Goal: Information Seeking & Learning: Learn about a topic

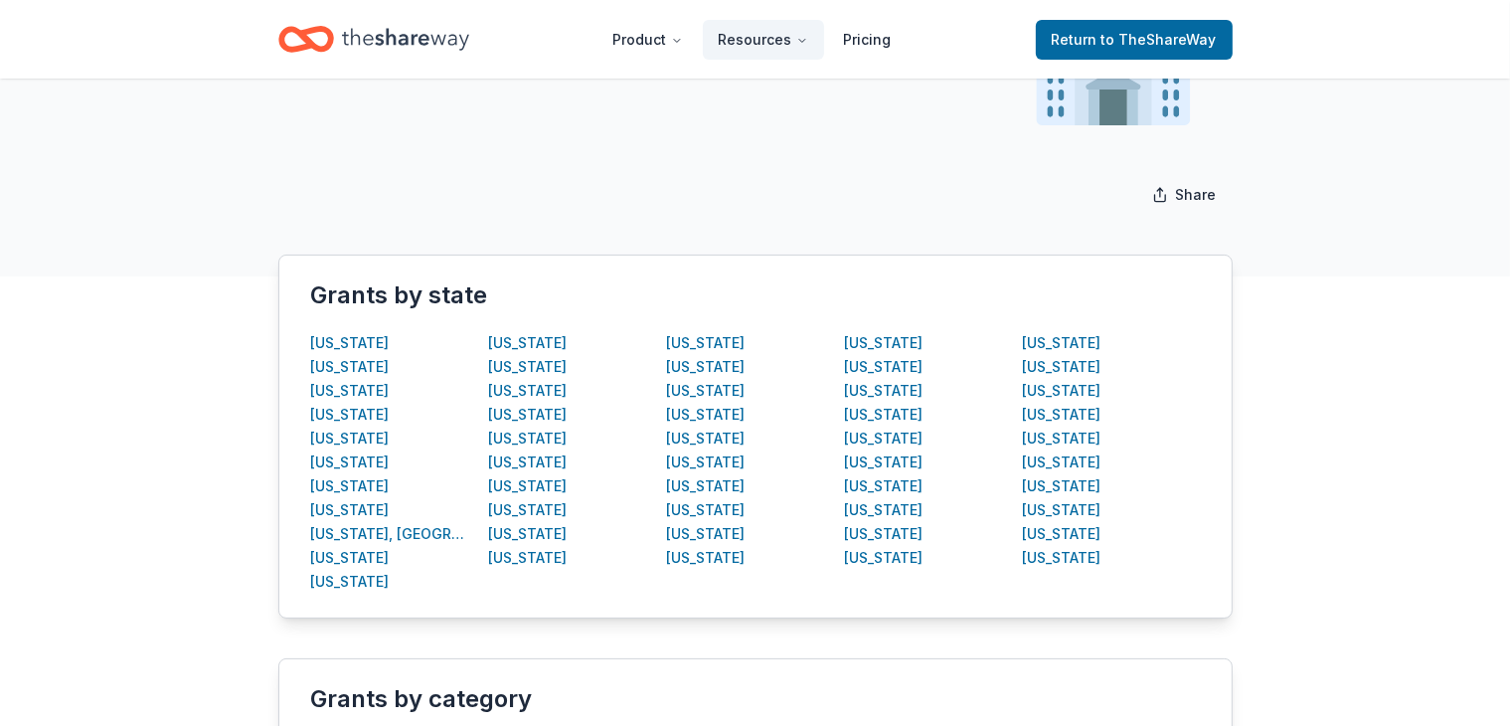
scroll to position [239, 0]
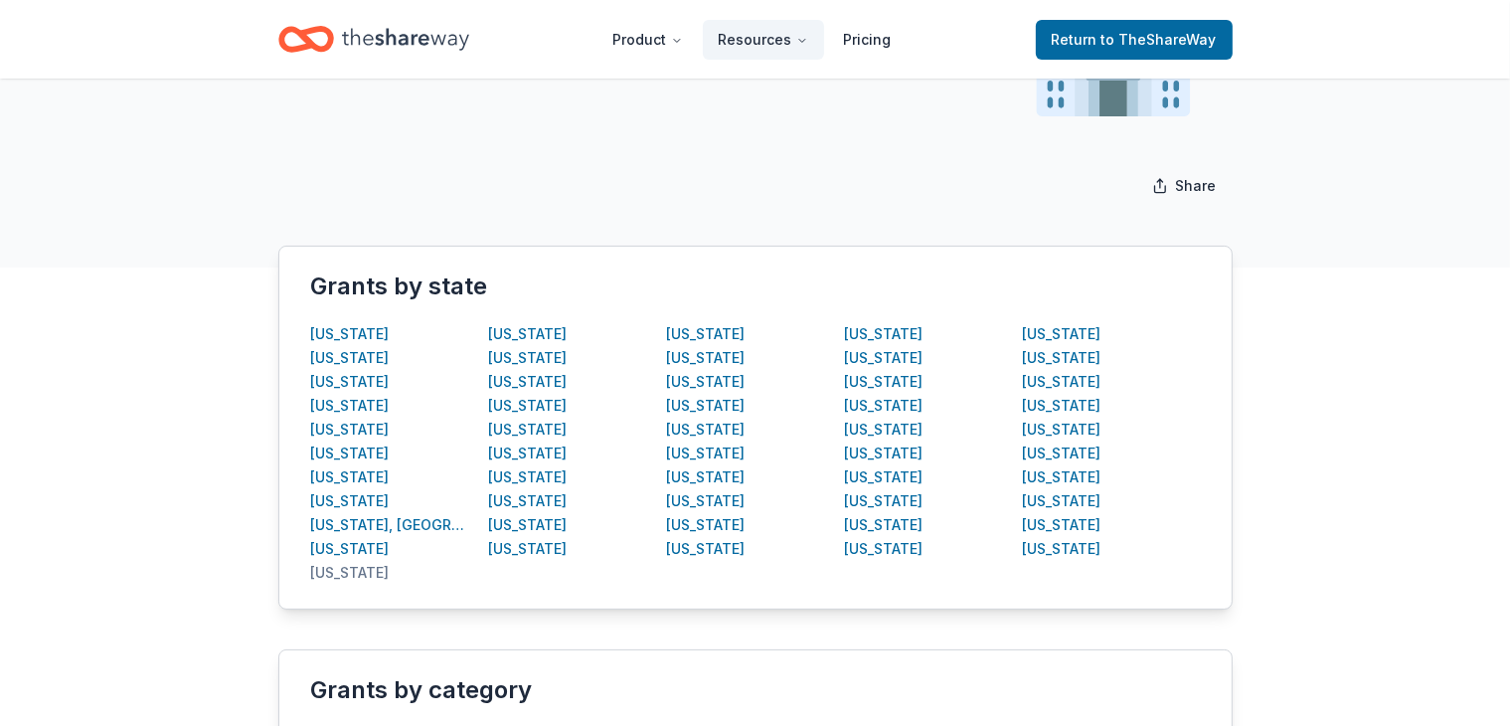
click at [331, 568] on div "[US_STATE]" at bounding box center [350, 573] width 79 height 24
click at [337, 578] on div "[US_STATE]" at bounding box center [350, 573] width 79 height 24
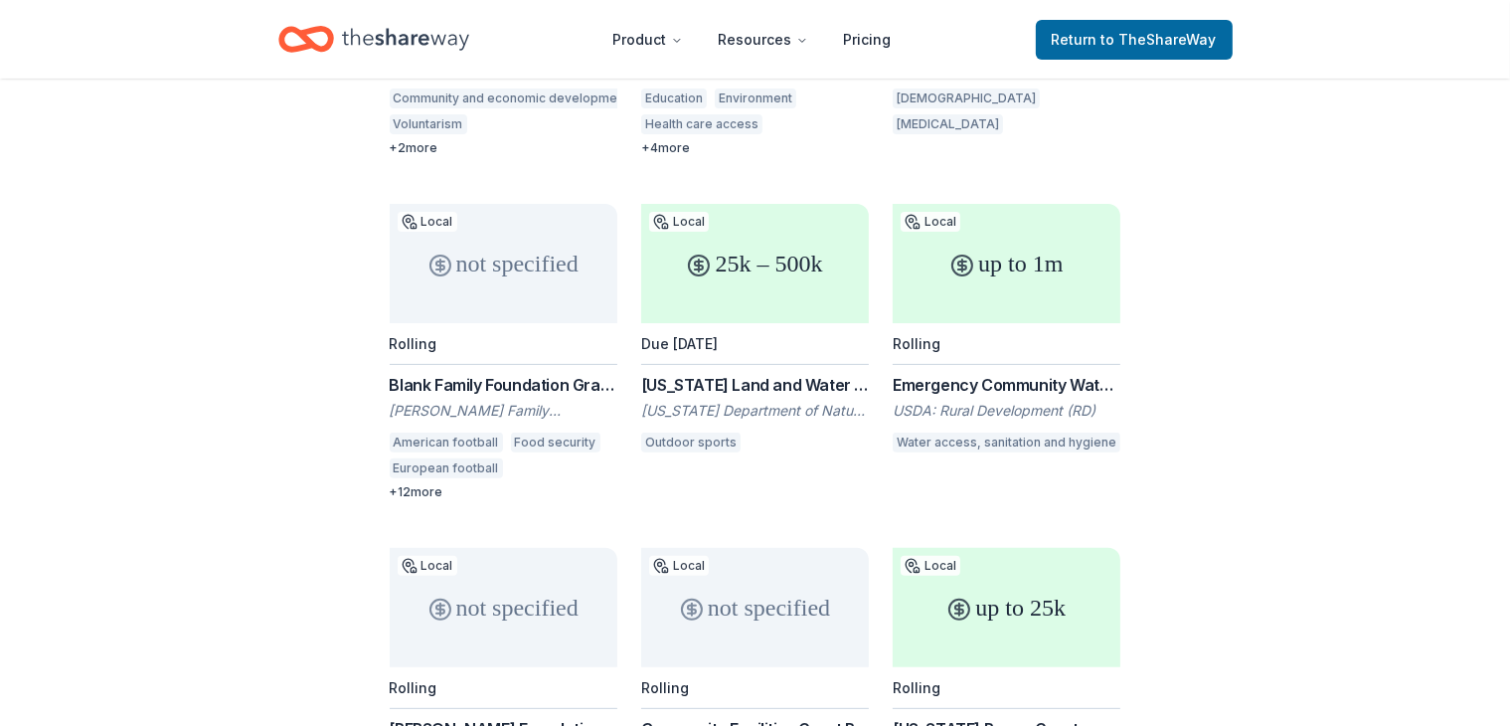
scroll to position [601, 0]
click at [188, 187] on div "Browse all grants Georgia Georgia Grants for Nonprofits Find Georgia grant oppo…" at bounding box center [755, 223] width 1510 height 1493
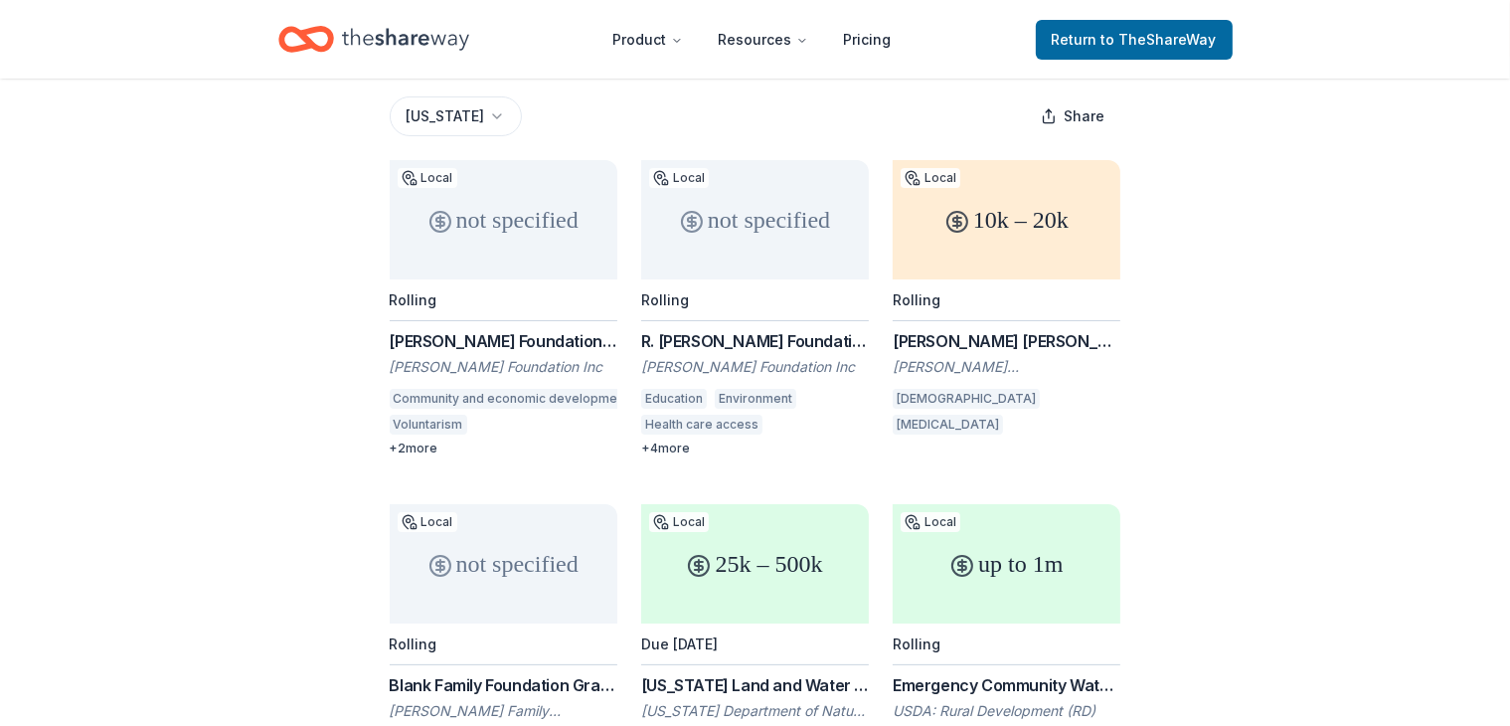
scroll to position [274, 0]
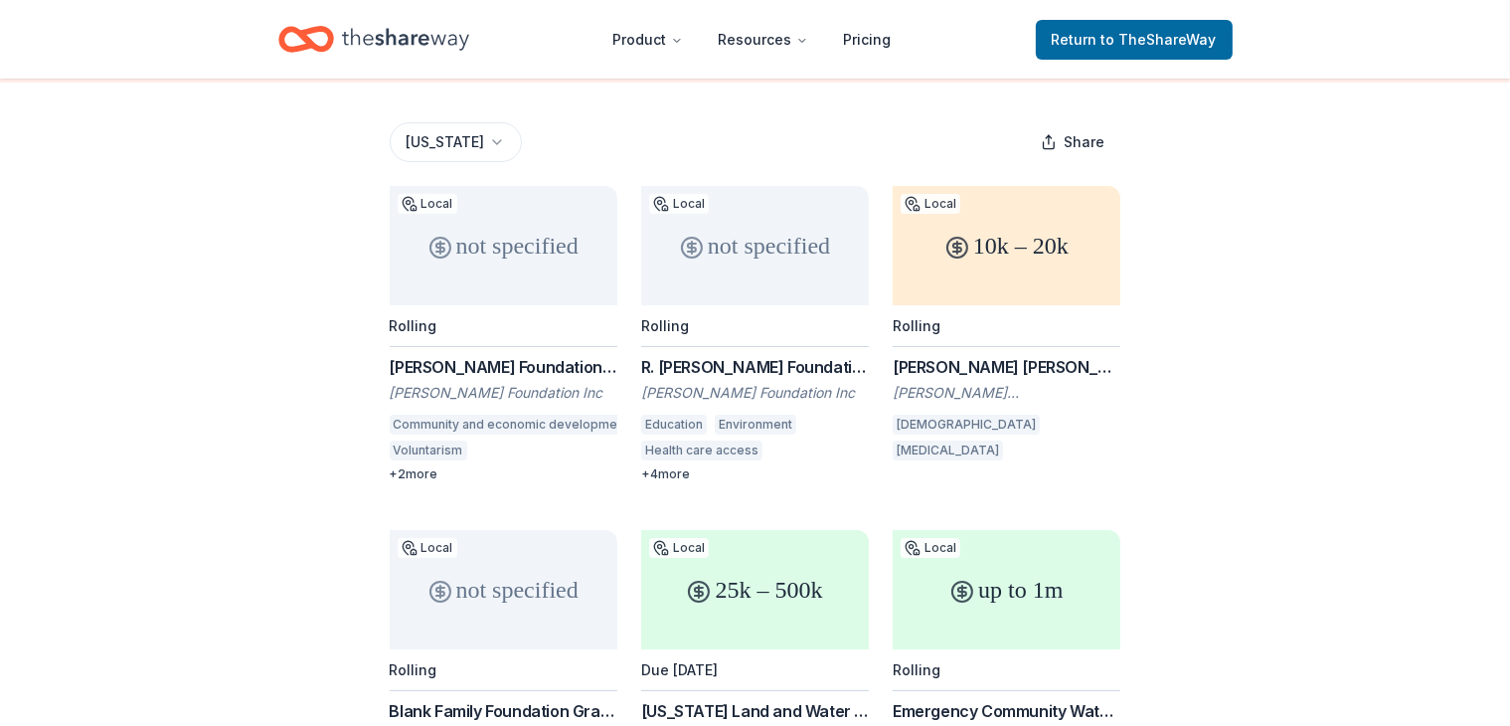
click at [1325, 575] on div "Browse all grants Georgia Georgia Grants for Nonprofits Find Georgia grant oppo…" at bounding box center [755, 550] width 1510 height 1493
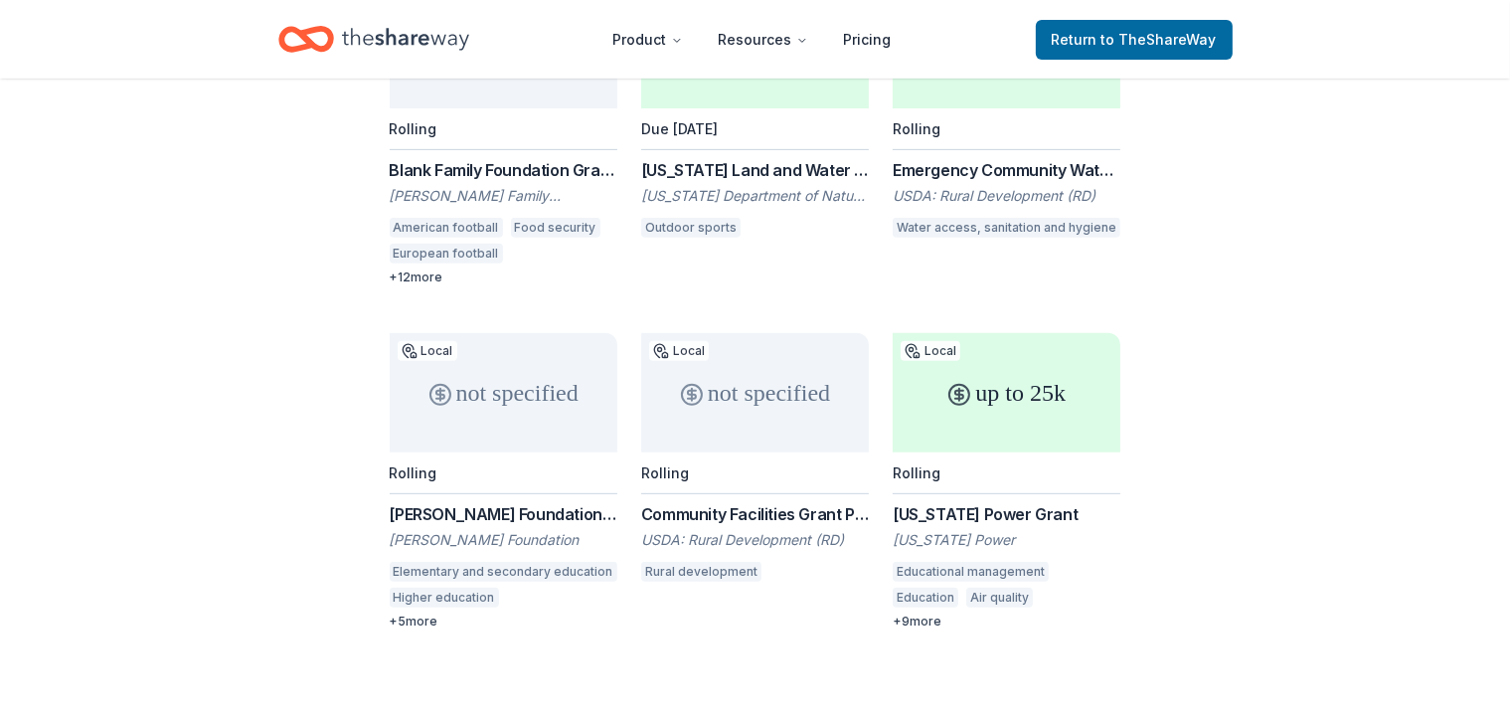
scroll to position [815, 0]
click at [285, 313] on div "Browse all grants Georgia Georgia Grants for Nonprofits Find Georgia grant oppo…" at bounding box center [755, 9] width 1510 height 1493
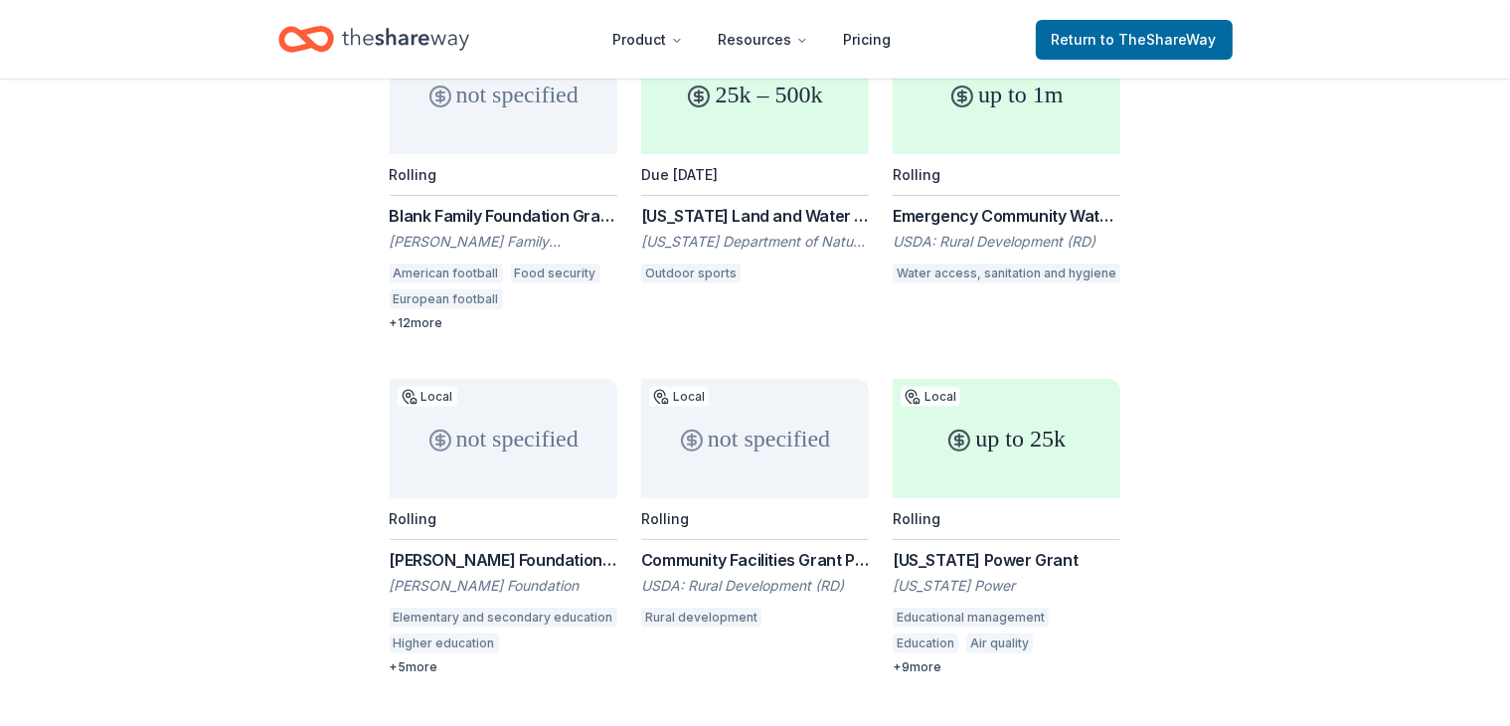
scroll to position [761, 0]
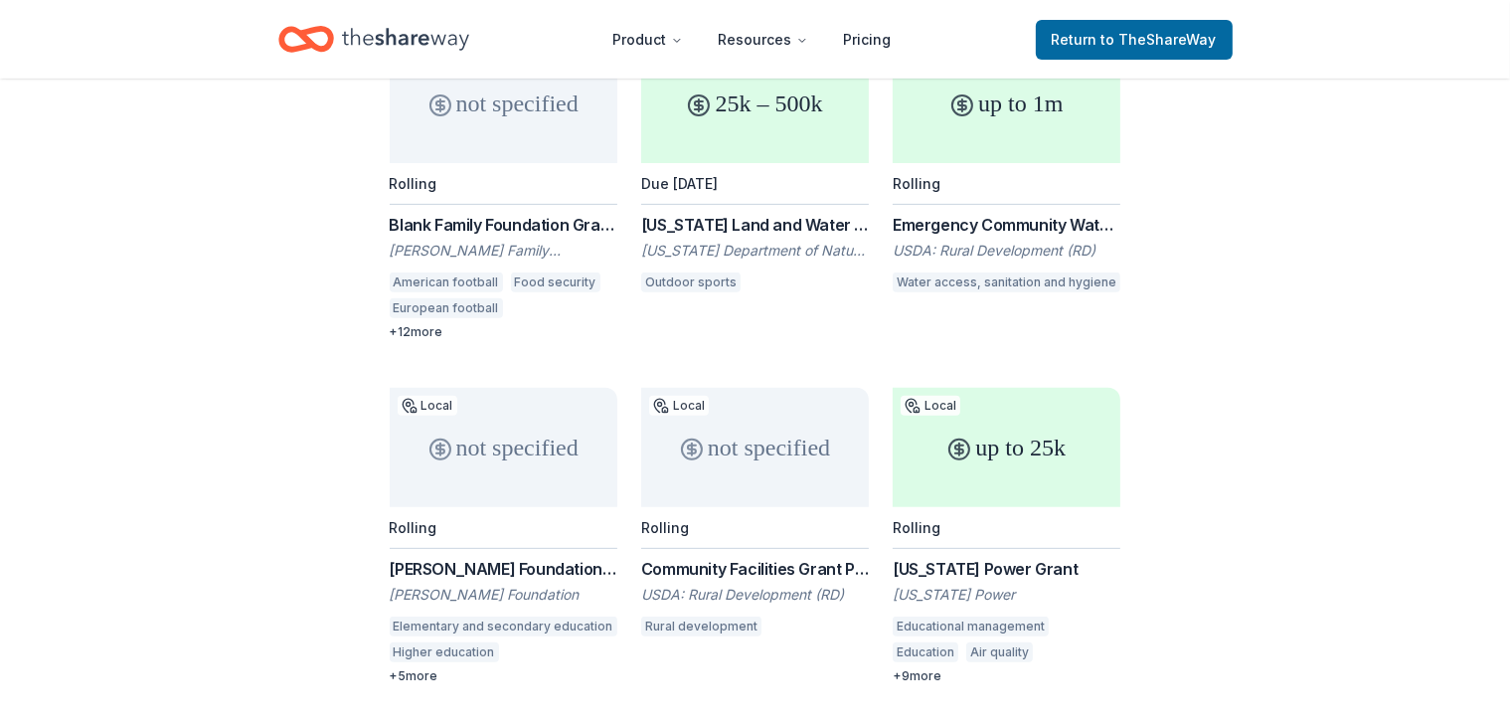
click at [257, 283] on div "Browse all grants Georgia Georgia Grants for Nonprofits Find Georgia grant oppo…" at bounding box center [755, 64] width 1510 height 1493
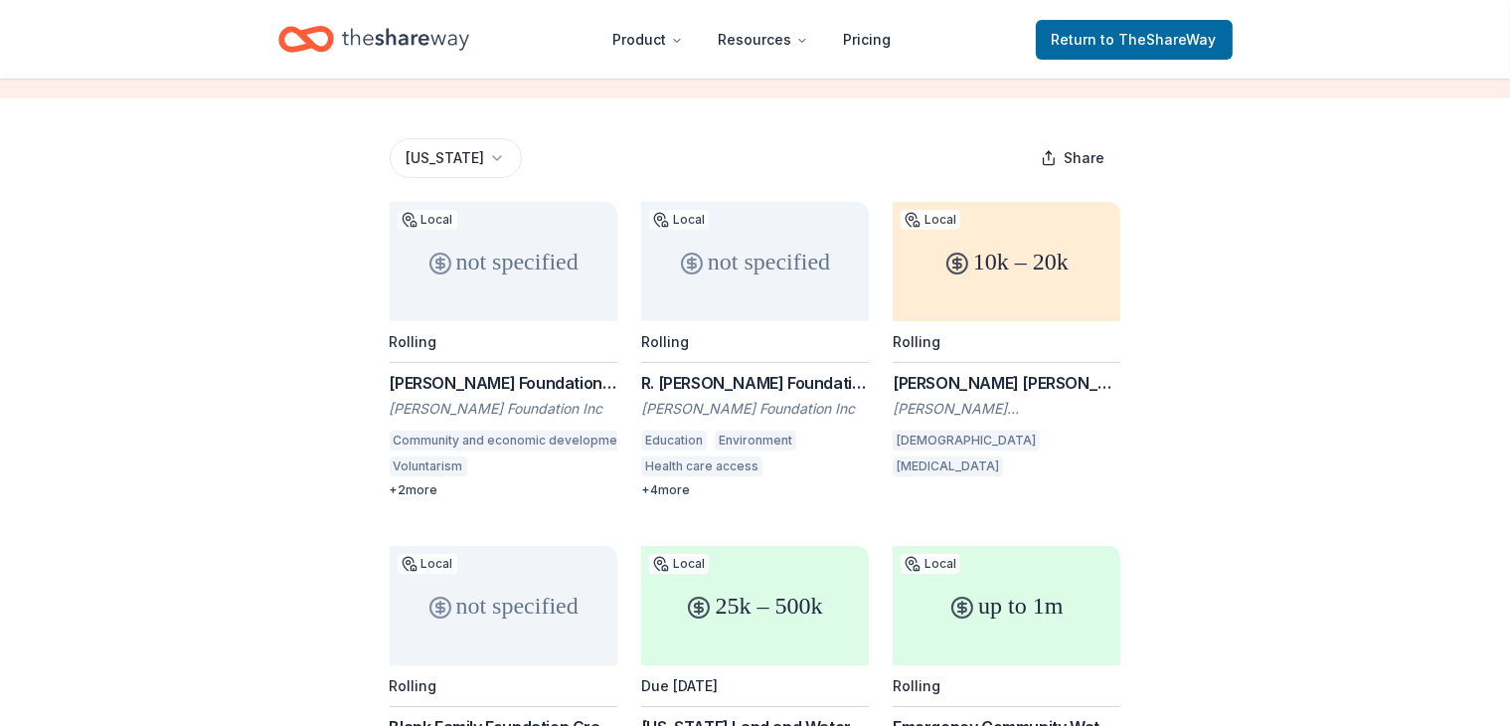
scroll to position [255, 0]
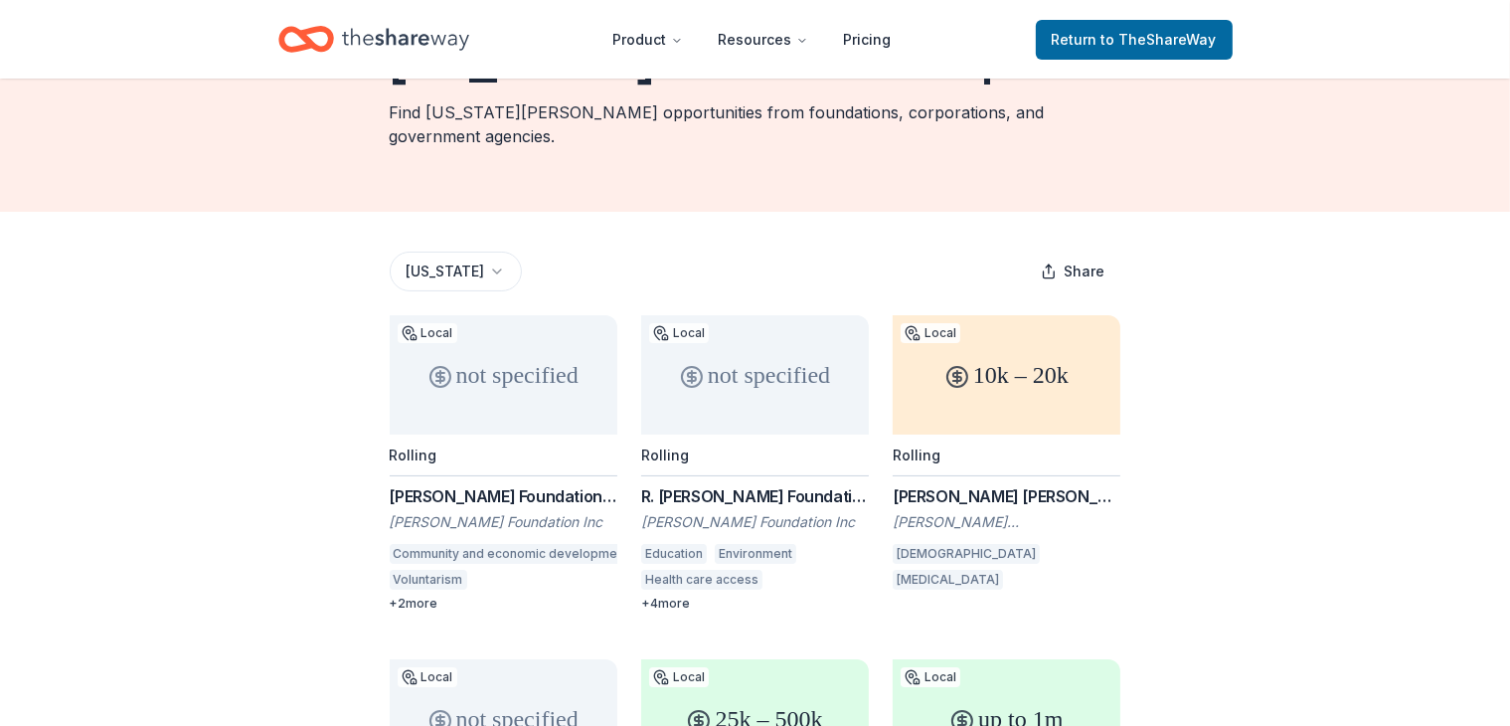
click at [157, 559] on div "Browse all grants Georgia Georgia Grants for Nonprofits Find Georgia grant oppo…" at bounding box center [755, 679] width 1510 height 1493
click at [157, 559] on div "Browse all grants Georgia Georgia Grants for Nonprofits Find Georgia grant oppo…" at bounding box center [755, 678] width 1510 height 1493
click at [157, 558] on div "Browse all grants Georgia Georgia Grants for Nonprofits Find Georgia grant oppo…" at bounding box center [755, 678] width 1510 height 1493
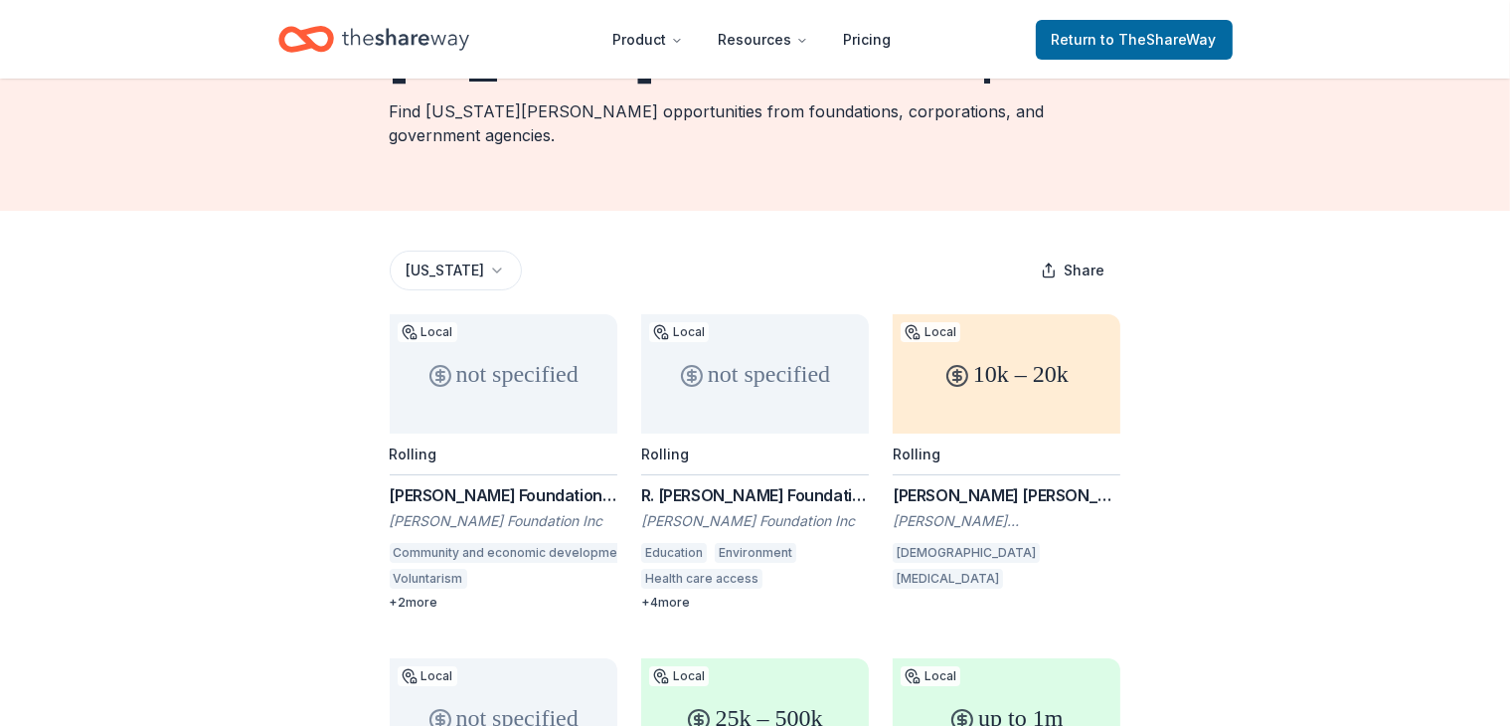
click at [157, 559] on div "Browse all grants Georgia Georgia Grants for Nonprofits Find Georgia grant oppo…" at bounding box center [755, 678] width 1510 height 1493
click at [157, 558] on div "Browse all grants Georgia Georgia Grants for Nonprofits Find Georgia grant oppo…" at bounding box center [755, 678] width 1510 height 1493
click at [158, 559] on div "Browse all grants Georgia Georgia Grants for Nonprofits Find Georgia grant oppo…" at bounding box center [755, 678] width 1510 height 1493
click at [157, 558] on div "Browse all grants Georgia Georgia Grants for Nonprofits Find Georgia grant oppo…" at bounding box center [755, 678] width 1510 height 1493
click at [157, 559] on div "Browse all grants Georgia Georgia Grants for Nonprofits Find Georgia grant oppo…" at bounding box center [755, 678] width 1510 height 1493
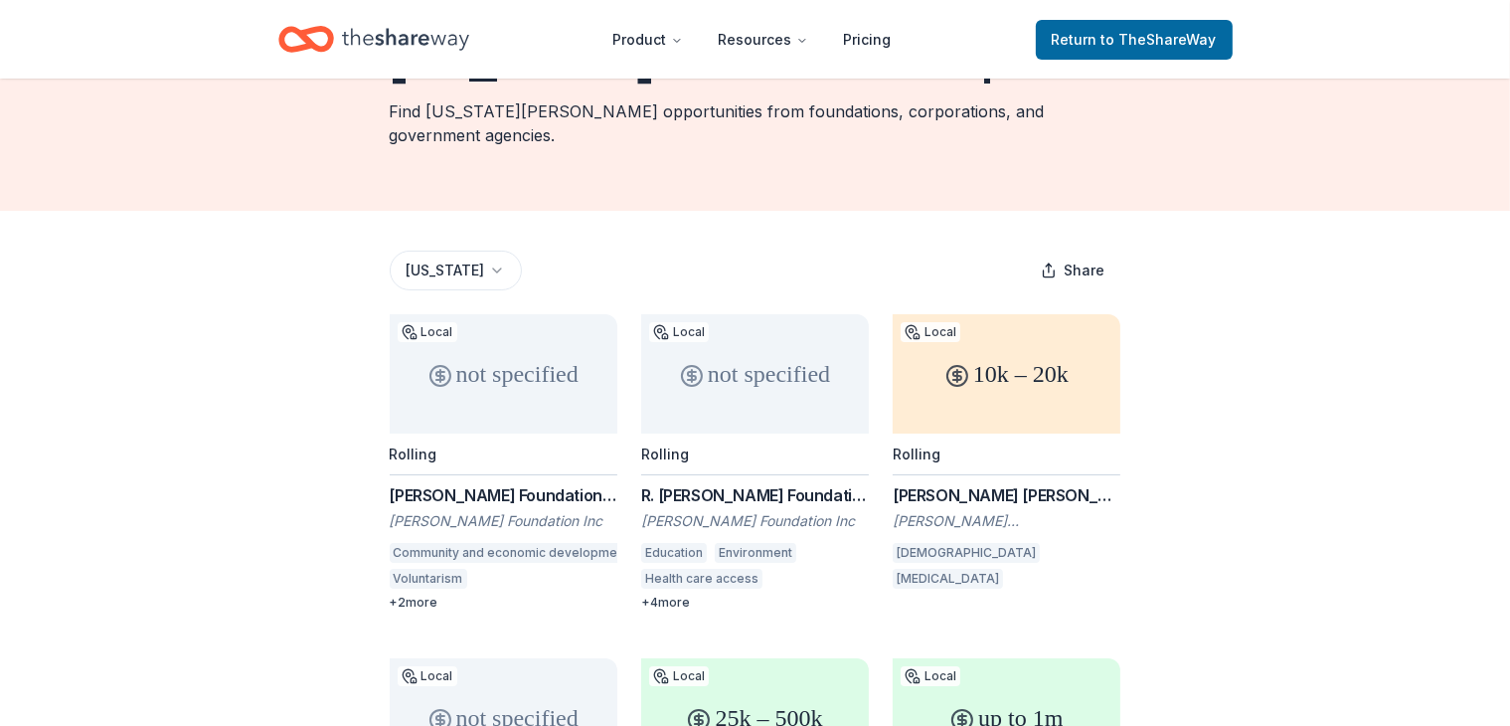
click at [158, 559] on div "Browse all grants Georgia Georgia Grants for Nonprofits Find Georgia grant oppo…" at bounding box center [755, 678] width 1510 height 1493
click at [418, 595] on div "+ 2 more" at bounding box center [504, 603] width 228 height 16
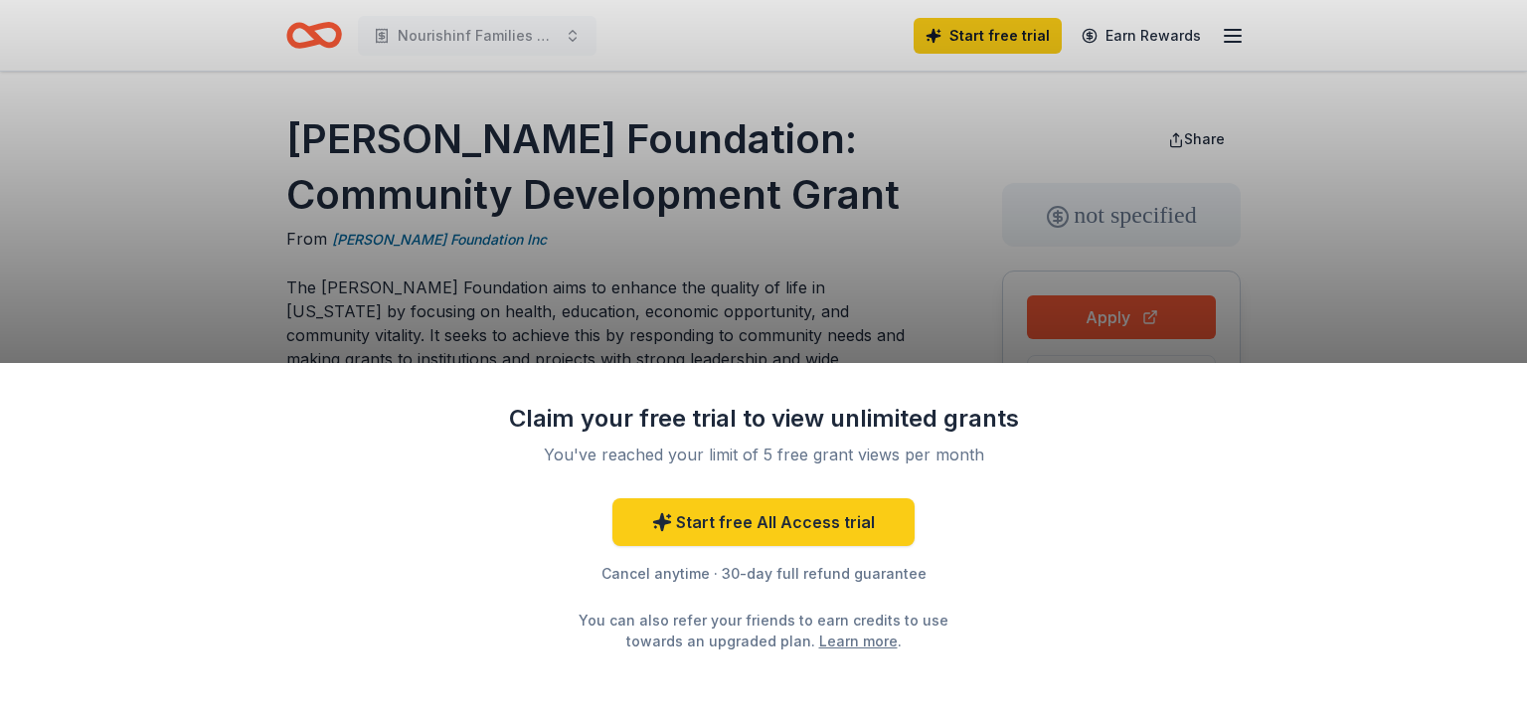
click at [199, 40] on div "Claim your free trial to view unlimited grants You've reached your limit of 5 f…" at bounding box center [763, 363] width 1527 height 726
click at [1339, 32] on div "Claim your free trial to view unlimited grants You've reached your limit of 5 f…" at bounding box center [763, 363] width 1527 height 726
click at [135, 327] on div "Claim your free trial to view unlimited grants You've reached your limit of 5 f…" at bounding box center [763, 363] width 1527 height 726
click at [181, 357] on div "Claim your free trial to view unlimited grants You've reached your limit of 5 f…" at bounding box center [763, 363] width 1527 height 726
click at [187, 367] on div "Claim your free trial to view unlimited grants You've reached your limit of 5 f…" at bounding box center [763, 544] width 1527 height 363
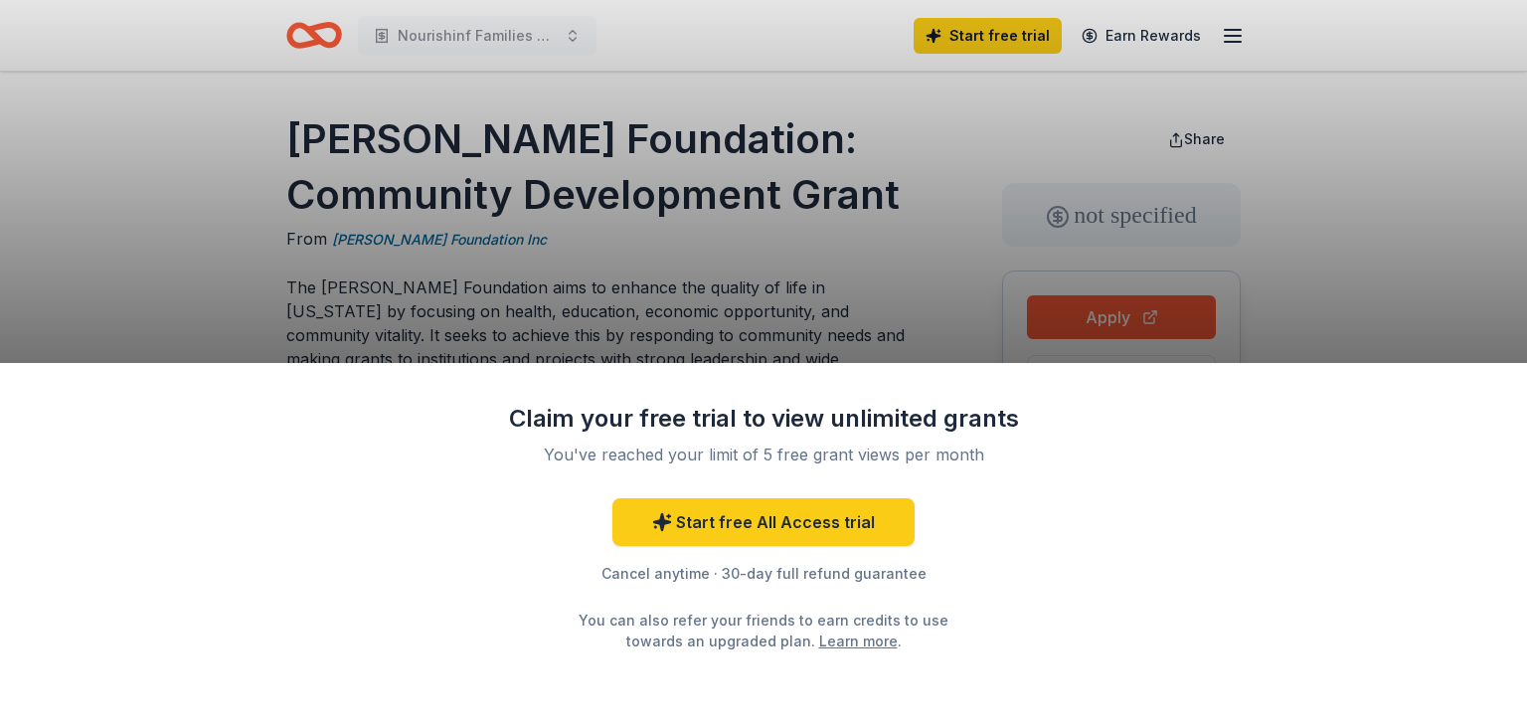
click at [179, 366] on div "Claim your free trial to view unlimited grants You've reached your limit of 5 f…" at bounding box center [763, 544] width 1527 height 363
click at [183, 373] on div "Claim your free trial to view unlimited grants You've reached your limit of 5 f…" at bounding box center [763, 544] width 1527 height 363
click at [176, 353] on div "Claim your free trial to view unlimited grants You've reached your limit of 5 f…" at bounding box center [763, 363] width 1527 height 726
click at [159, 341] on div "Claim your free trial to view unlimited grants You've reached your limit of 5 f…" at bounding box center [763, 363] width 1527 height 726
click at [155, 352] on div "Claim your free trial to view unlimited grants You've reached your limit of 5 f…" at bounding box center [763, 363] width 1527 height 726
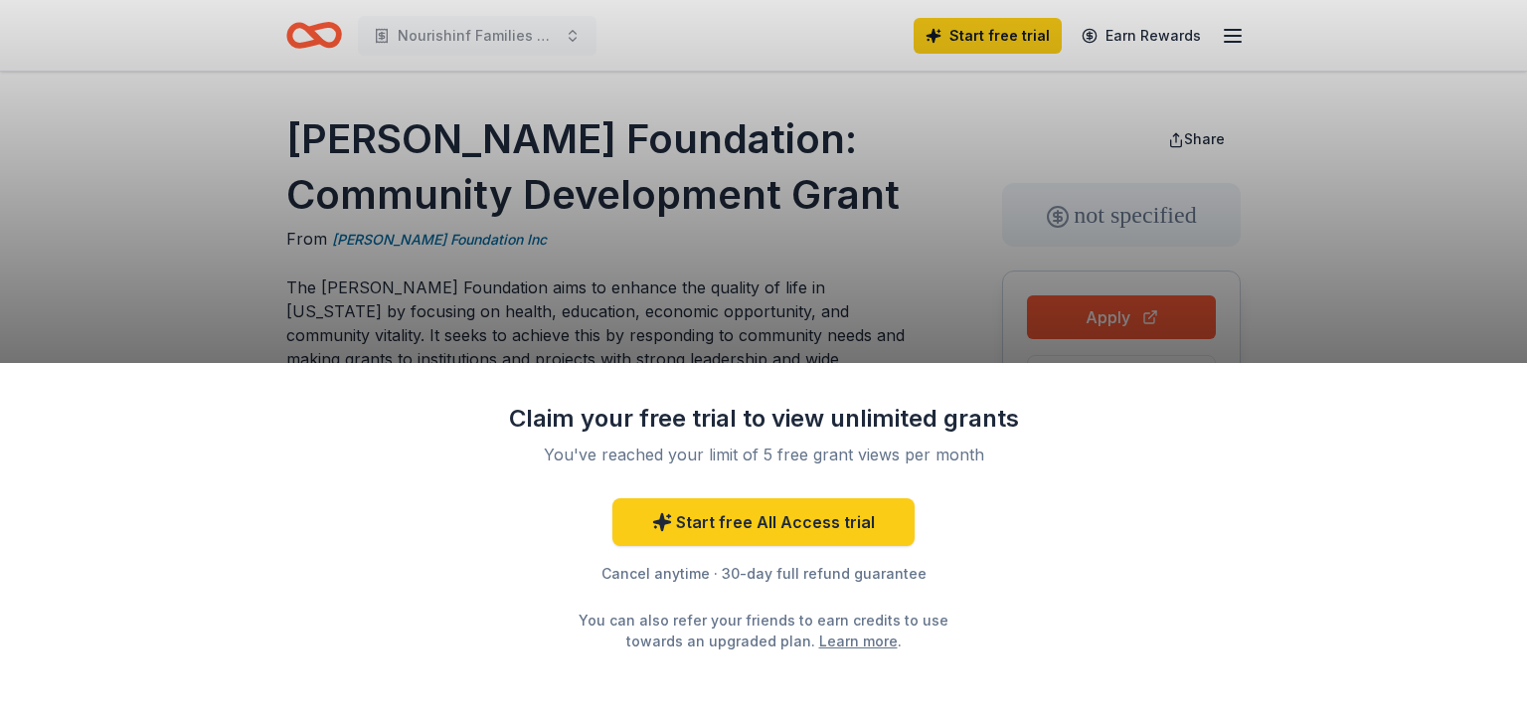
click at [163, 349] on div "Claim your free trial to view unlimited grants You've reached your limit of 5 f…" at bounding box center [763, 363] width 1527 height 726
click at [176, 357] on div "Claim your free trial to view unlimited grants You've reached your limit of 5 f…" at bounding box center [763, 363] width 1527 height 726
click at [173, 354] on div "Claim your free trial to view unlimited grants You've reached your limit of 5 f…" at bounding box center [763, 363] width 1527 height 726
click at [187, 361] on div "Claim your free trial to view unlimited grants You've reached your limit of 5 f…" at bounding box center [763, 363] width 1527 height 726
click at [218, 377] on div "Claim your free trial to view unlimited grants You've reached your limit of 5 f…" at bounding box center [763, 544] width 1527 height 363
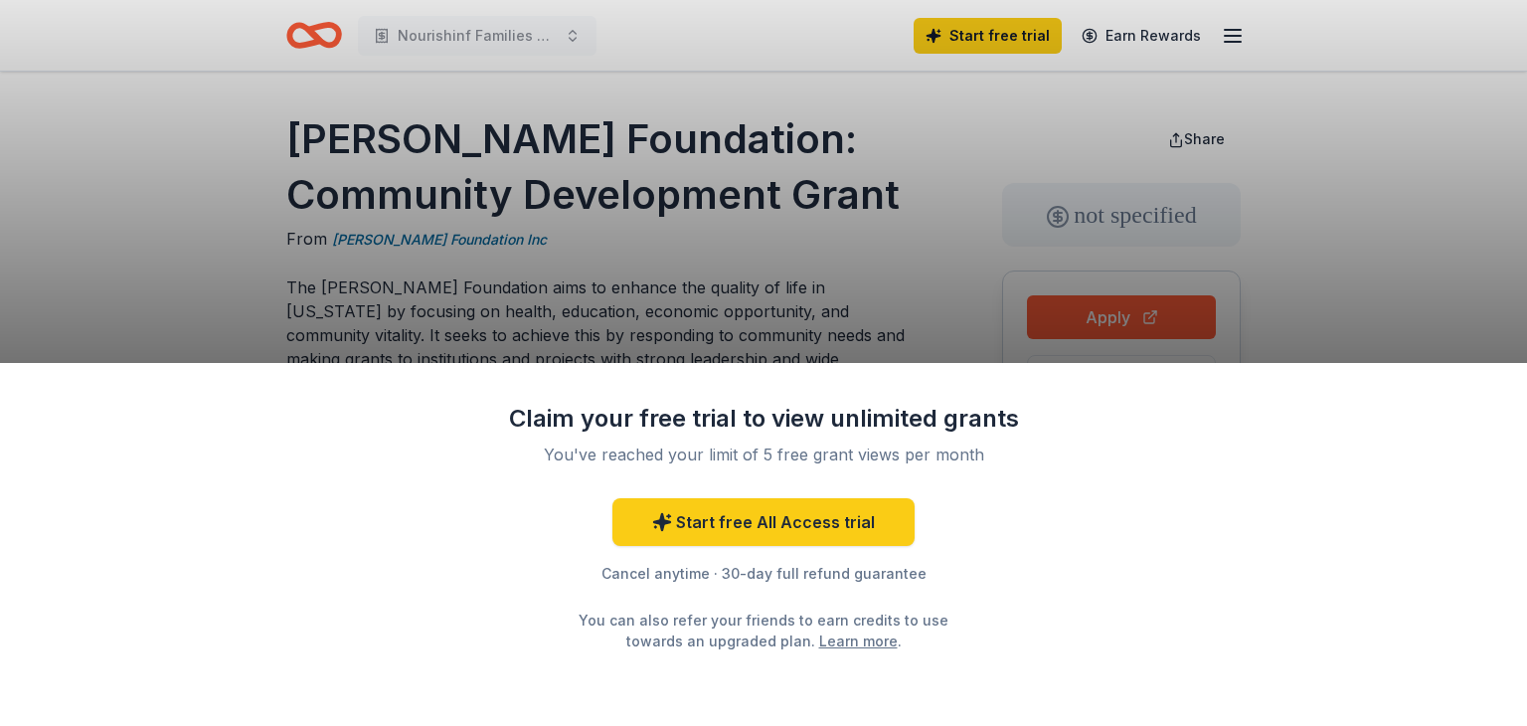
click at [207, 386] on div "Claim your free trial to view unlimited grants You've reached your limit of 5 f…" at bounding box center [763, 544] width 1527 height 363
click at [209, 385] on div "Claim your free trial to view unlimited grants You've reached your limit of 5 f…" at bounding box center [763, 544] width 1527 height 363
click at [220, 382] on div "Claim your free trial to view unlimited grants You've reached your limit of 5 f…" at bounding box center [763, 544] width 1527 height 363
